Goal: Complete application form

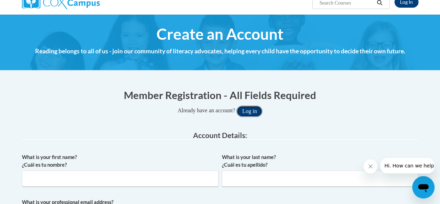
click at [252, 112] on button "Log in" at bounding box center [250, 110] width 26 height 11
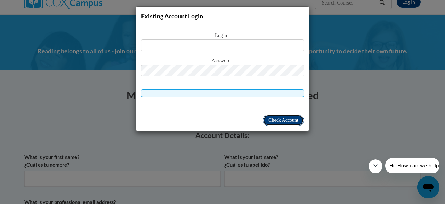
click at [278, 118] on span "Check Account" at bounding box center [284, 119] width 30 height 5
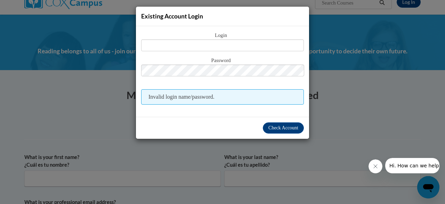
click at [308, 113] on div "Login Password Invalid login name/password." at bounding box center [222, 71] width 173 height 90
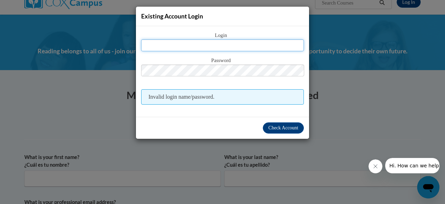
click at [269, 44] on input "text" at bounding box center [222, 45] width 163 height 12
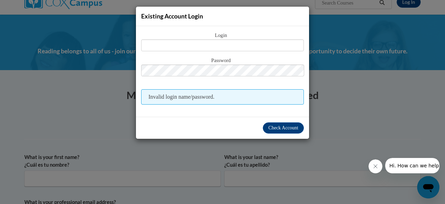
click at [333, 54] on div "Existing Account Login Login Password Invalid login name/password. Check Account" at bounding box center [222, 102] width 445 height 204
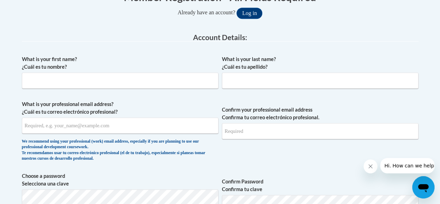
scroll to position [159, 0]
click at [152, 91] on div "What is your first name? ¿Cuál es tu nombre?" at bounding box center [120, 74] width 197 height 38
click at [145, 78] on input "What is your first name? ¿Cuál es tu nombre?" at bounding box center [120, 80] width 197 height 16
click at [40, 81] on input "[PERSON_NAME]" at bounding box center [120, 80] width 197 height 16
type input "Sydn [PERSON_NAME]"
